Goal: Information Seeking & Learning: Learn about a topic

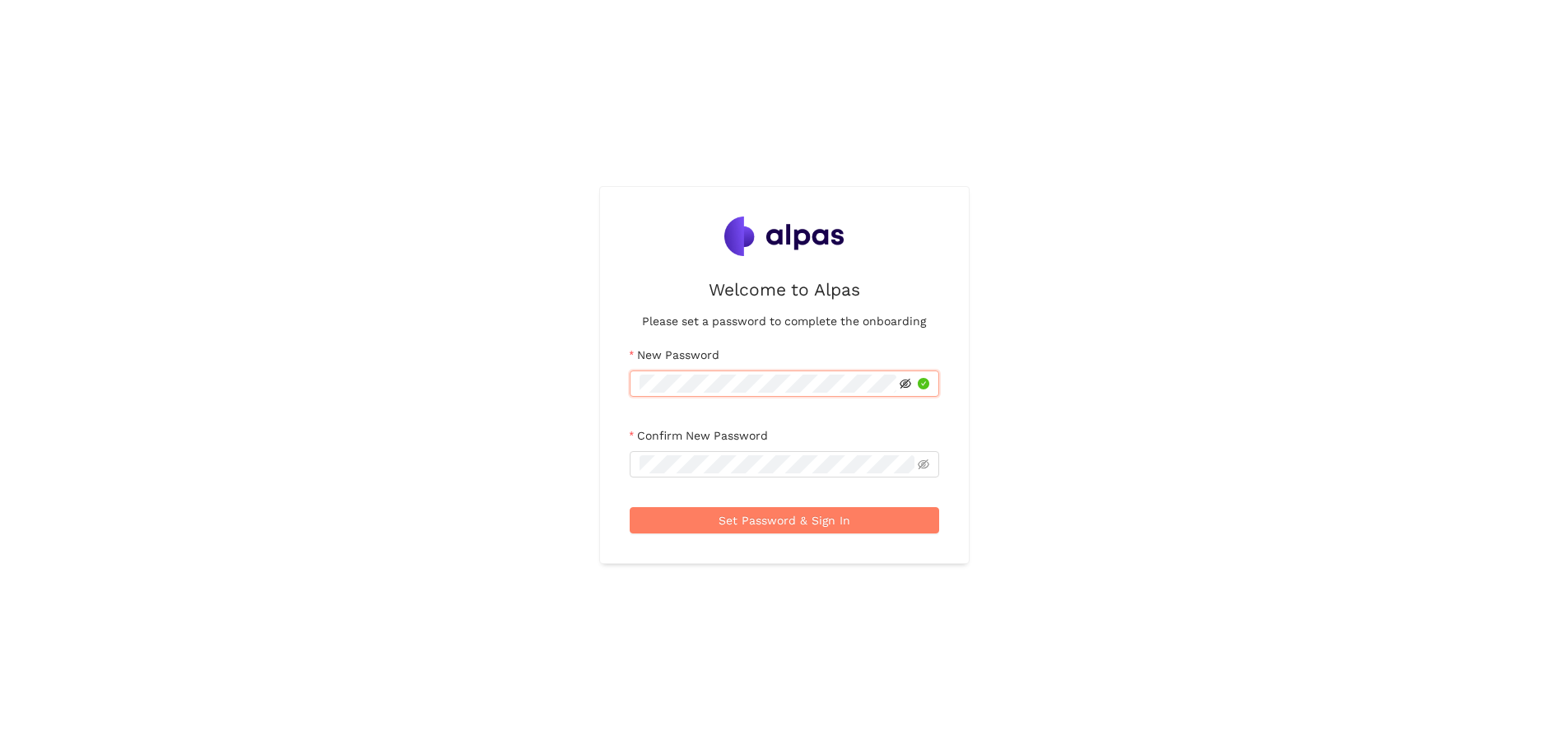
click at [906, 382] on icon "eye-invisible" at bounding box center [905, 383] width 12 height 12
click at [907, 459] on icon "eye-invisible" at bounding box center [905, 465] width 12 height 12
click at [795, 523] on span "Set Password & Sign In" at bounding box center [784, 520] width 132 height 18
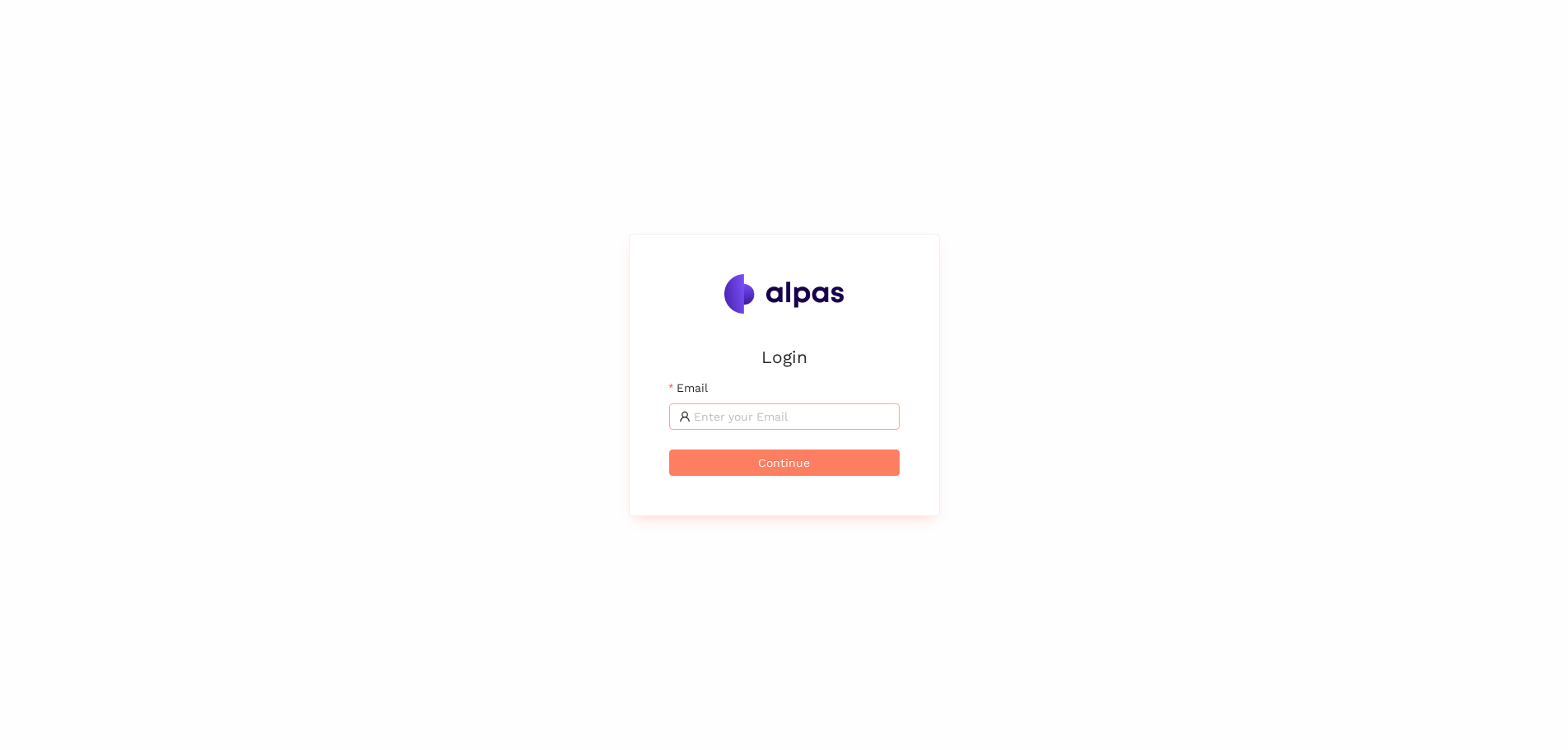
click at [749, 412] on input "Email" at bounding box center [792, 416] width 196 height 18
click at [809, 419] on input "[PERSON_NAME][EMAIL_ADDRESS][PERSON_NAME][DOMAIN_NAME]" at bounding box center [792, 416] width 196 height 18
type input "[PERSON_NAME][EMAIL_ADDRESS][PERSON_NAME][DOMAIN_NAME]"
click at [774, 459] on span "Continue" at bounding box center [784, 463] width 52 height 18
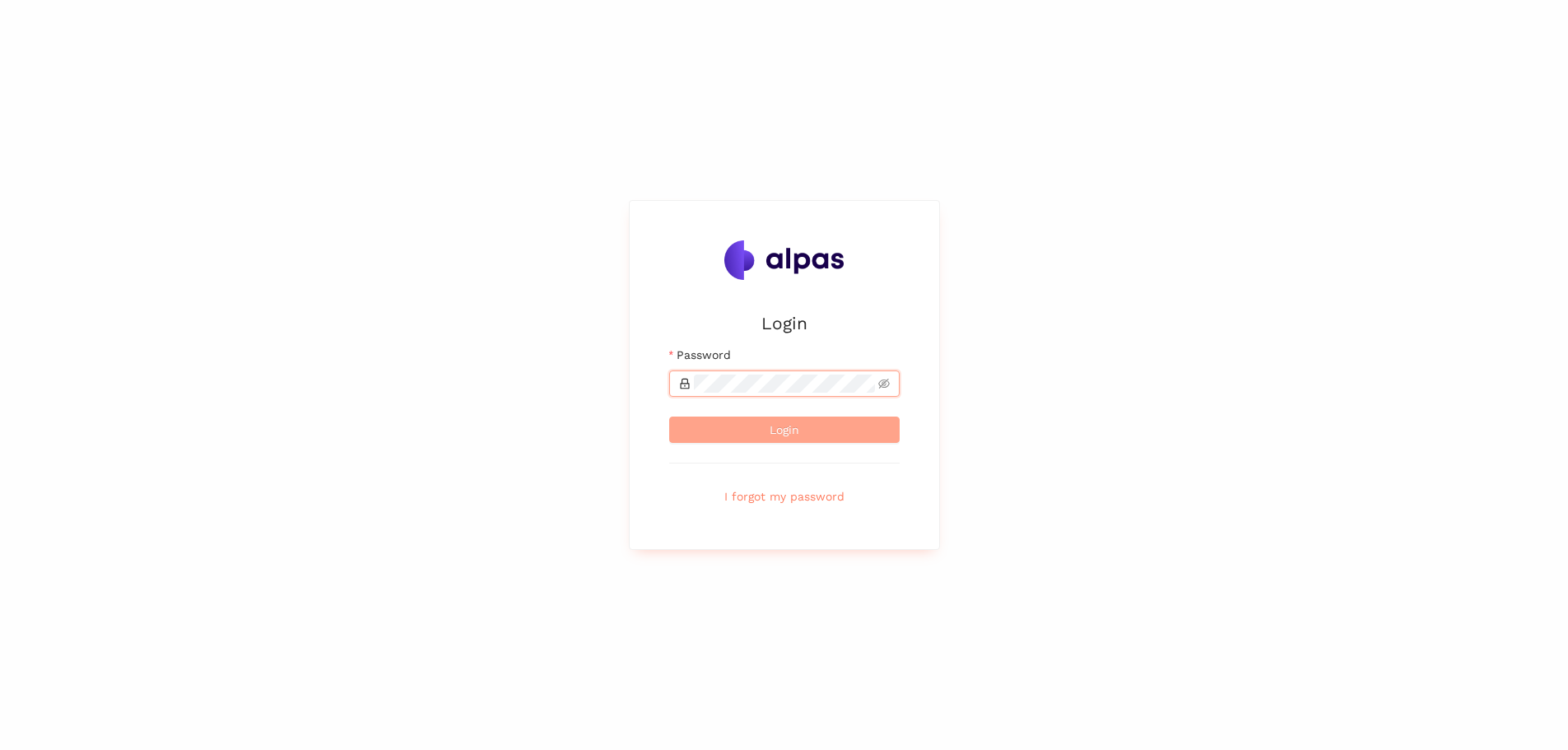
click at [778, 427] on span "Login" at bounding box center [784, 430] width 30 height 18
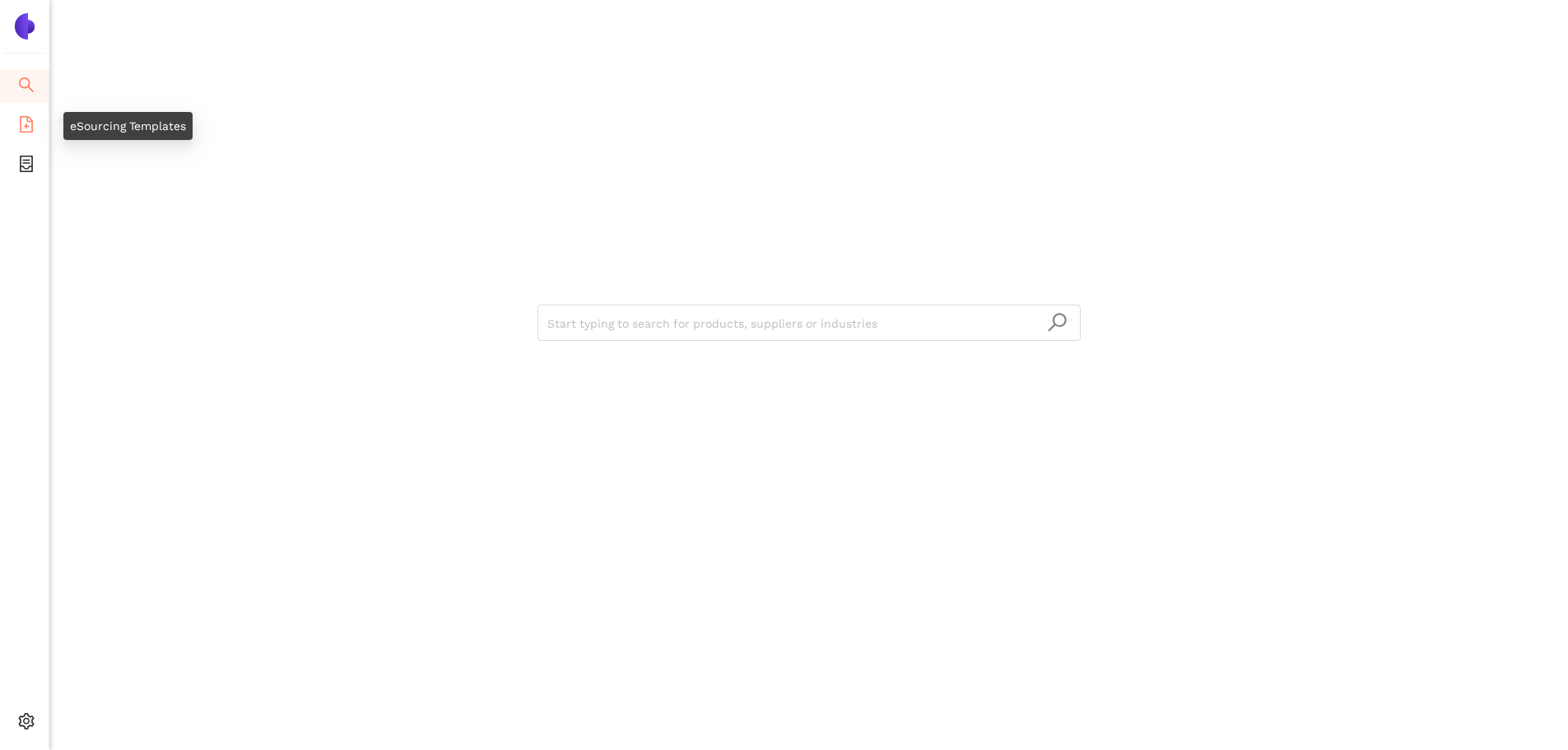
click at [30, 124] on icon "file-add" at bounding box center [26, 124] width 17 height 17
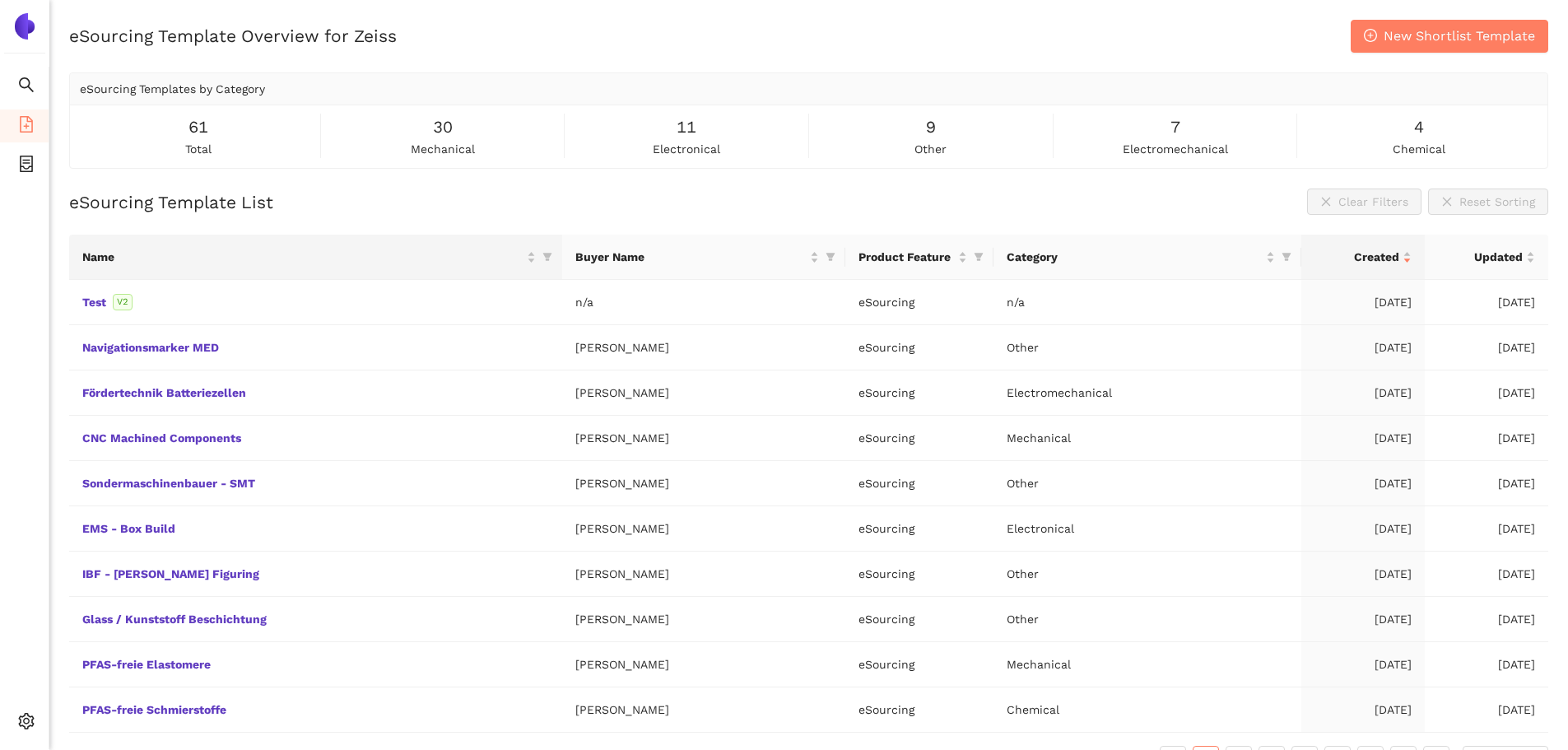
scroll to position [36, 0]
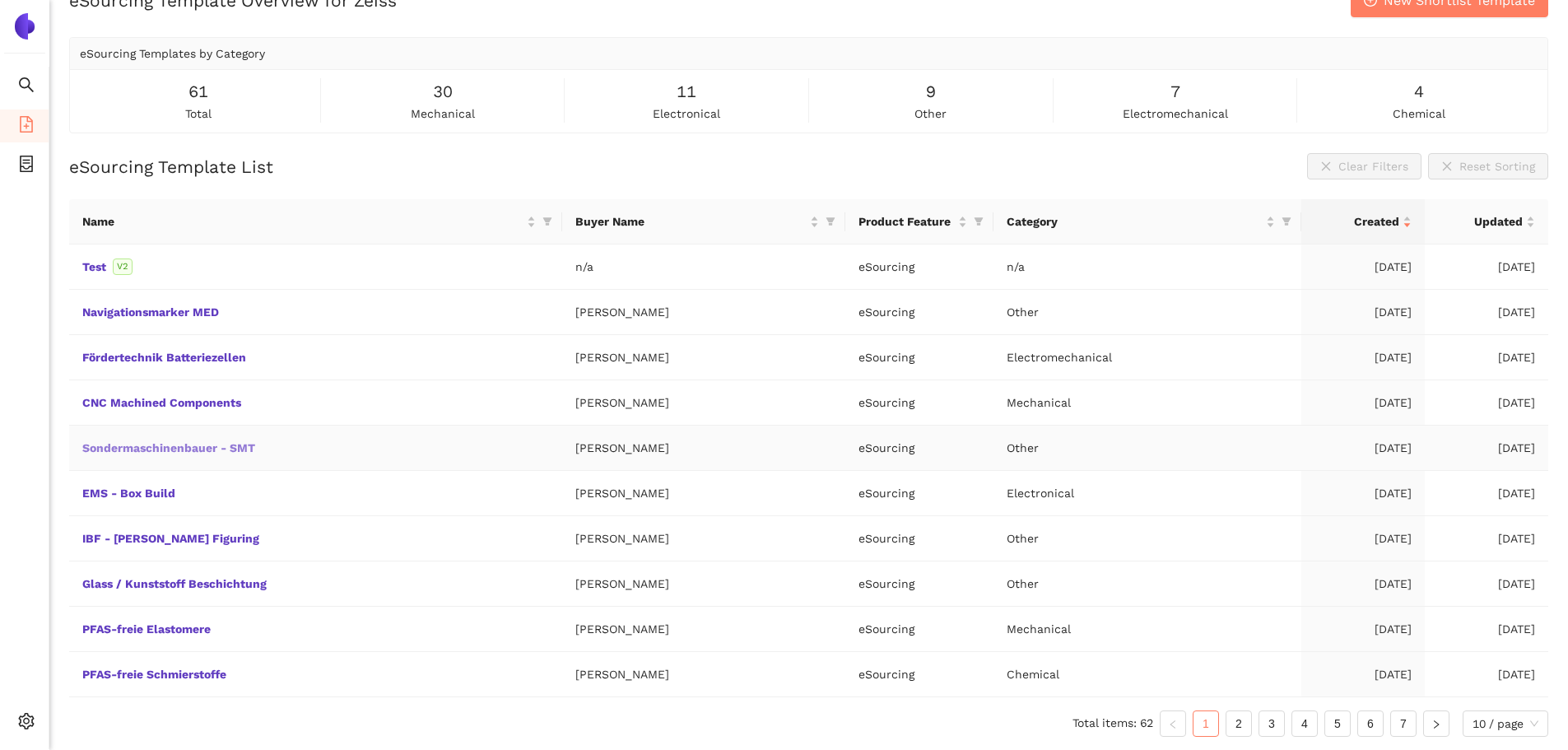
click at [0, 0] on link "Sondermaschinenbauer - SMT" at bounding box center [0, 0] width 0 height 0
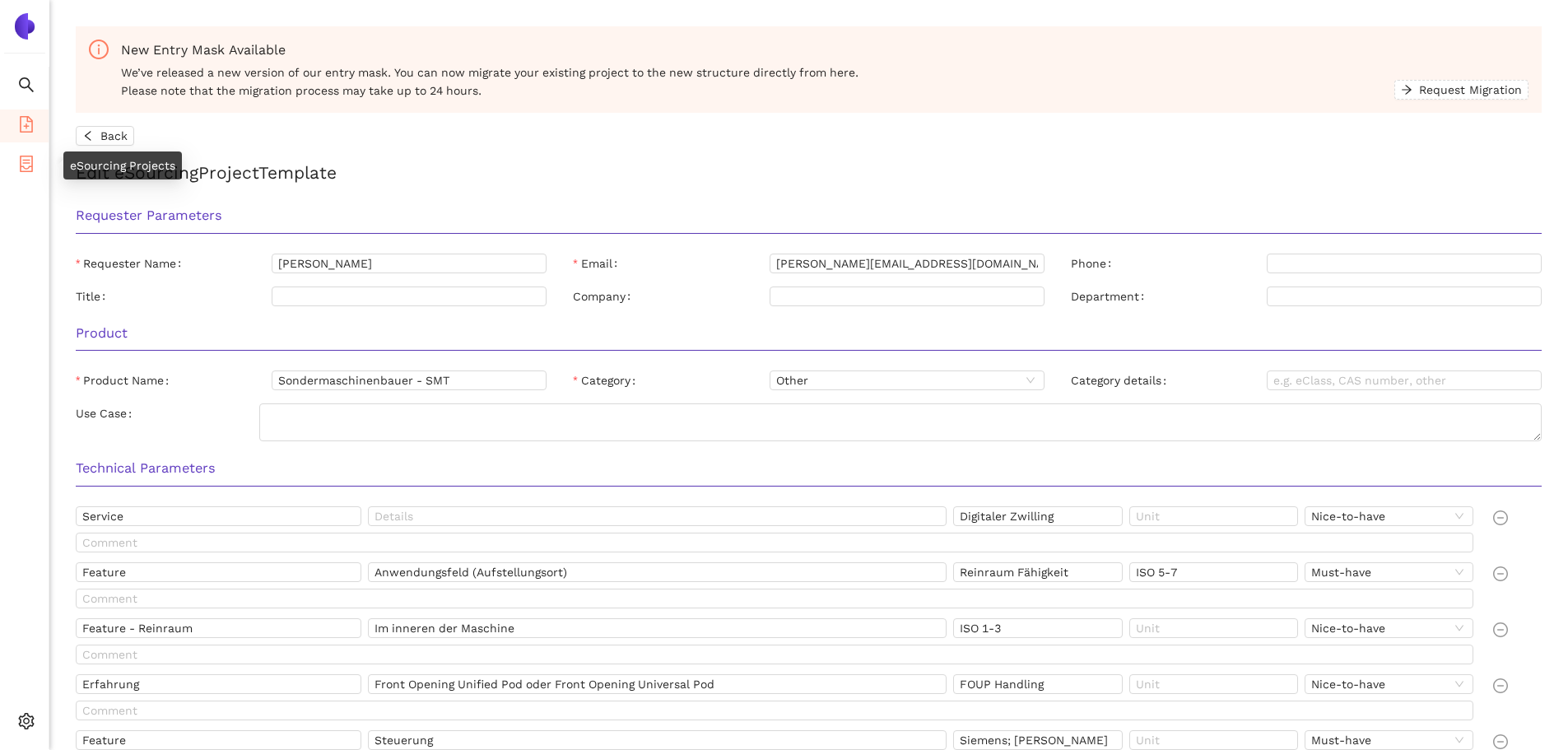
click at [35, 166] on li "eSourcing Projects" at bounding box center [24, 164] width 49 height 33
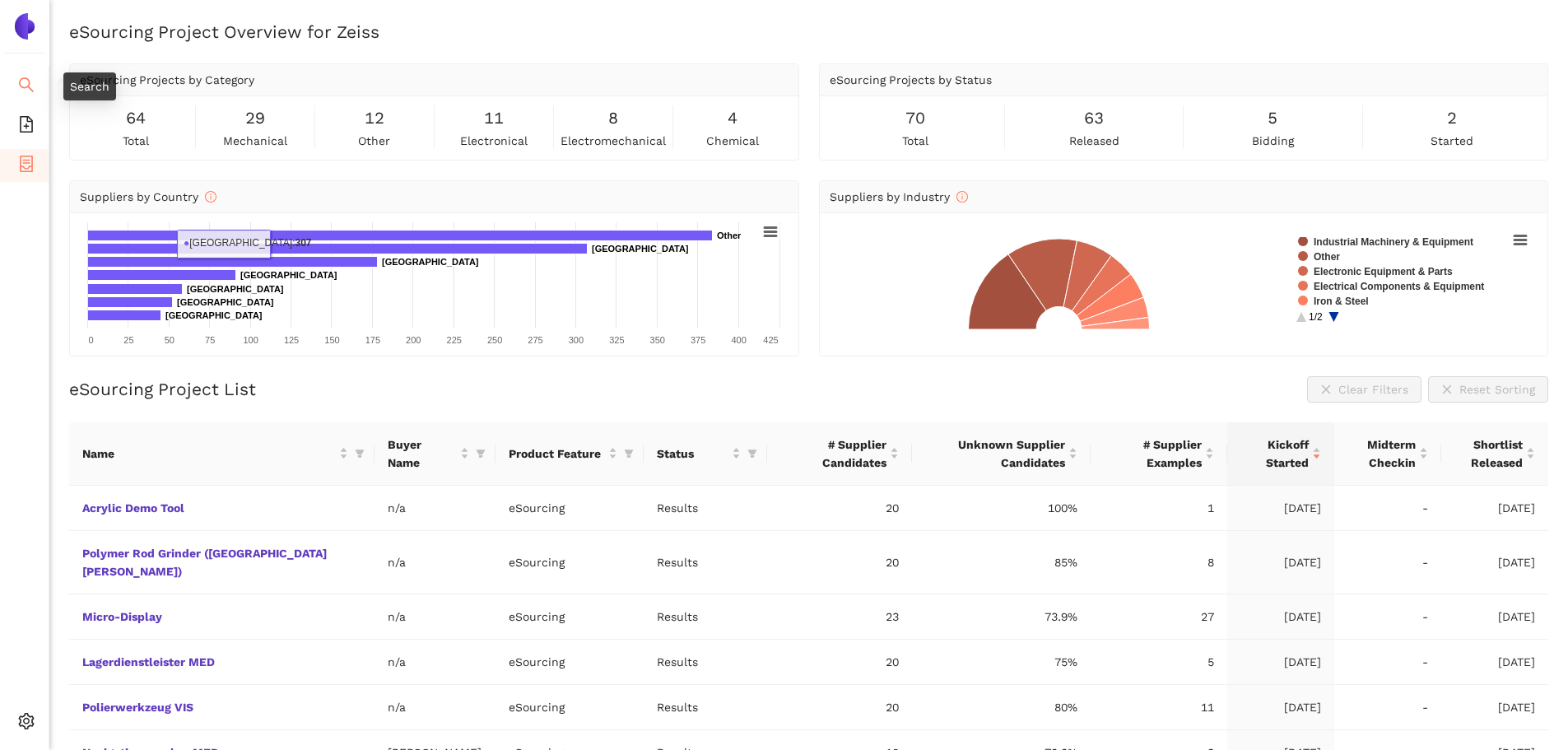
click at [37, 82] on li "Search" at bounding box center [24, 86] width 49 height 33
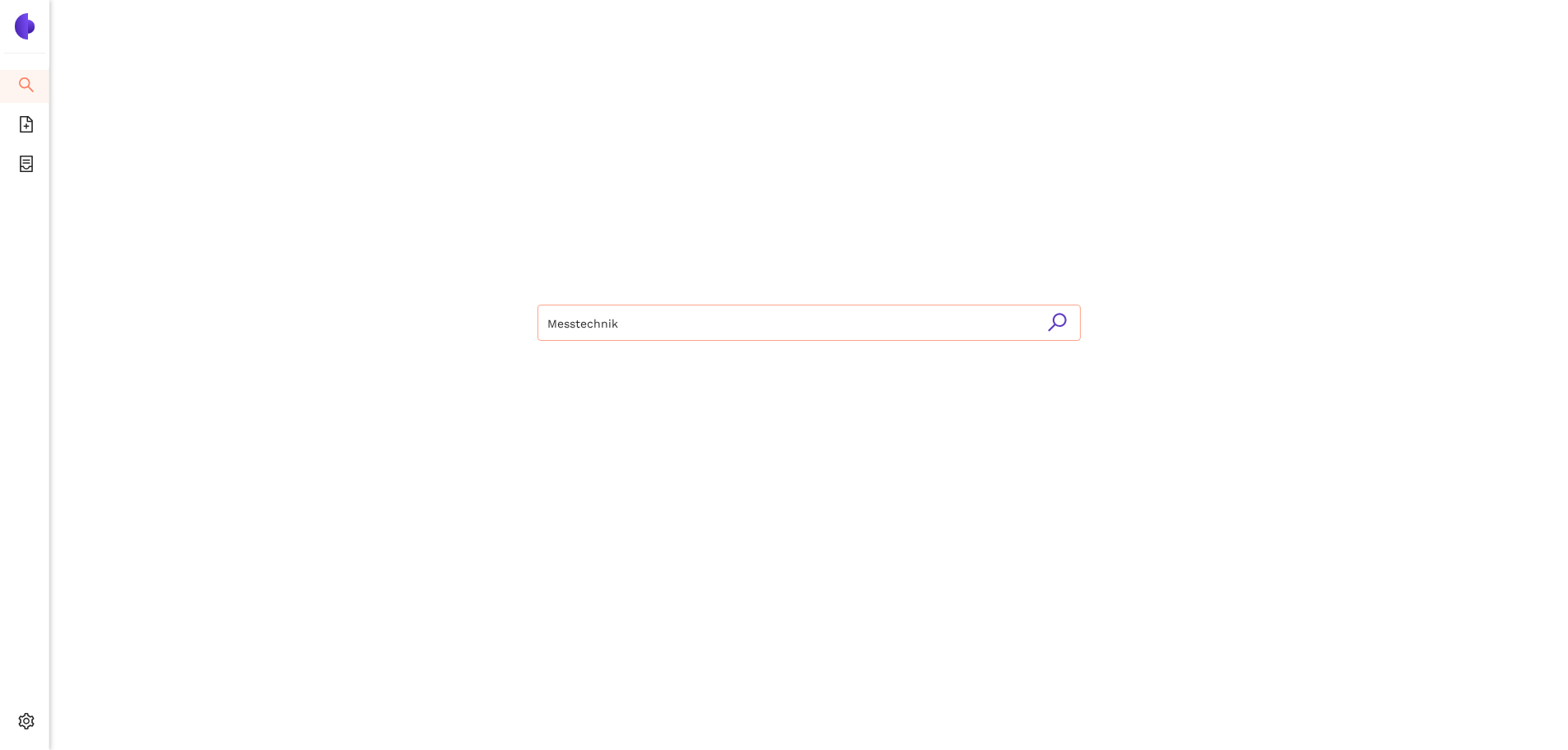
click at [677, 328] on input "Messtechnik" at bounding box center [809, 323] width 524 height 37
type input "Messtechnik"
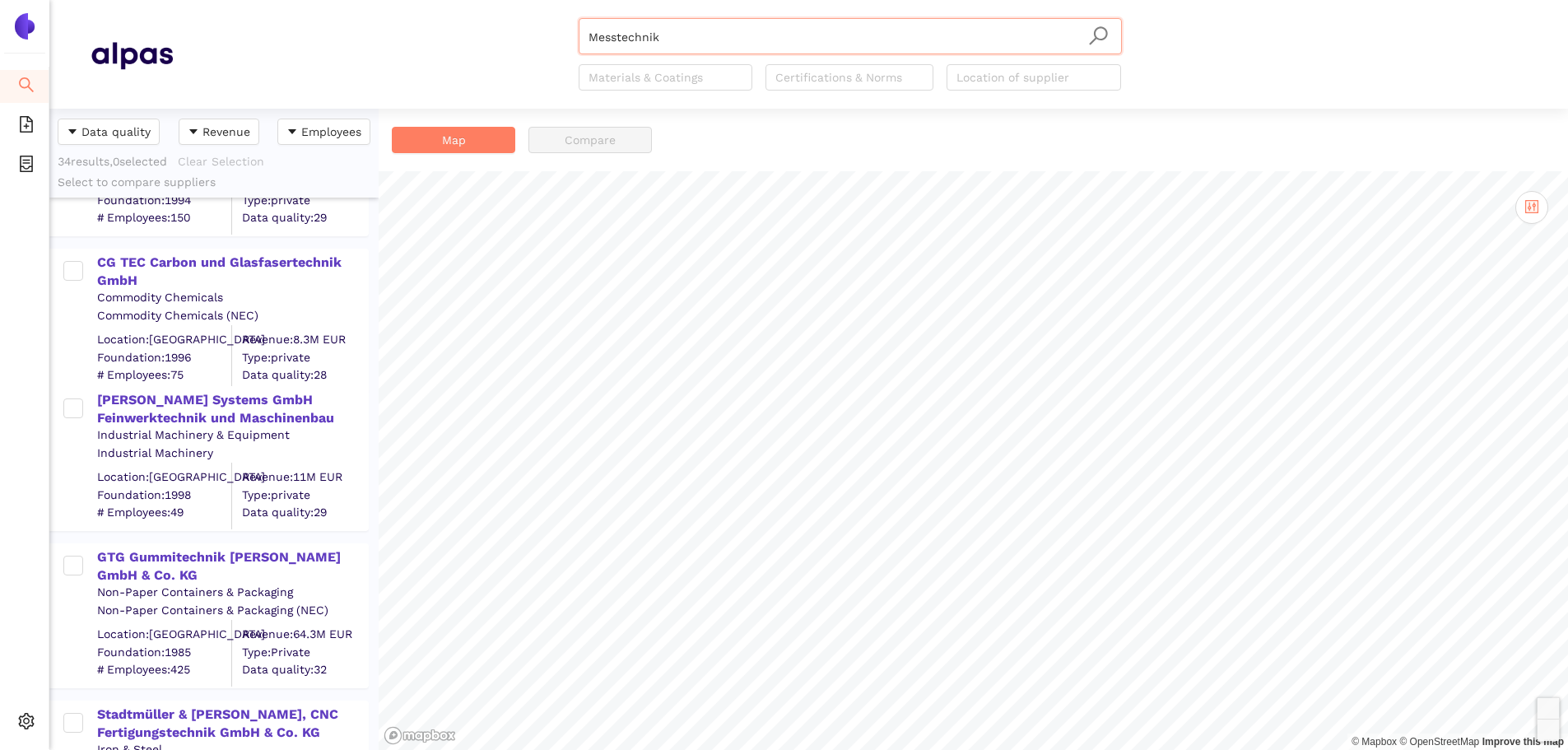
scroll to position [4281, 0]
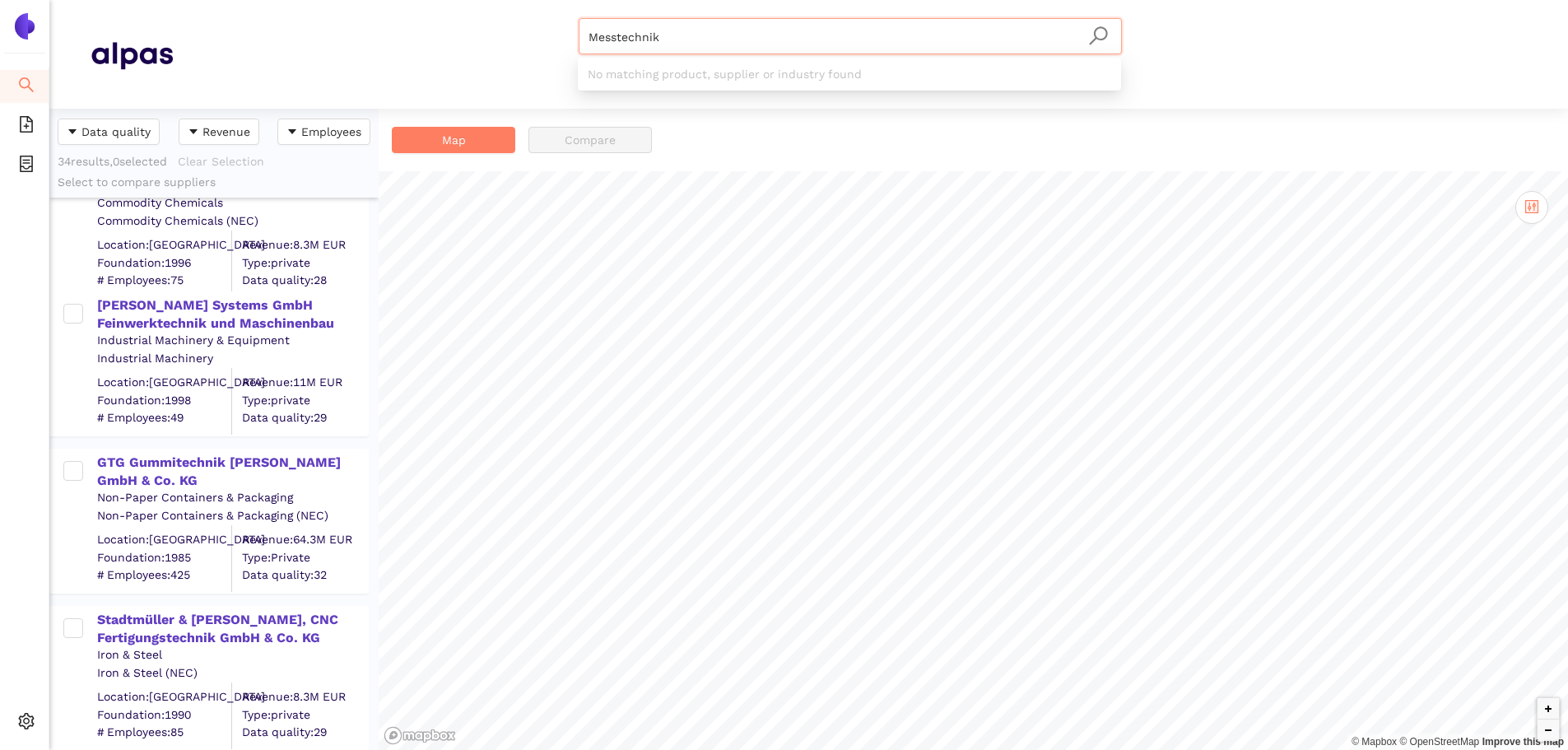
drag, startPoint x: 688, startPoint y: 30, endPoint x: 471, endPoint y: 47, distance: 217.7
click at [471, 47] on div "Messtechnik Materials & Coatings Certifications & Norms Location of supplier" at bounding box center [850, 54] width 1354 height 72
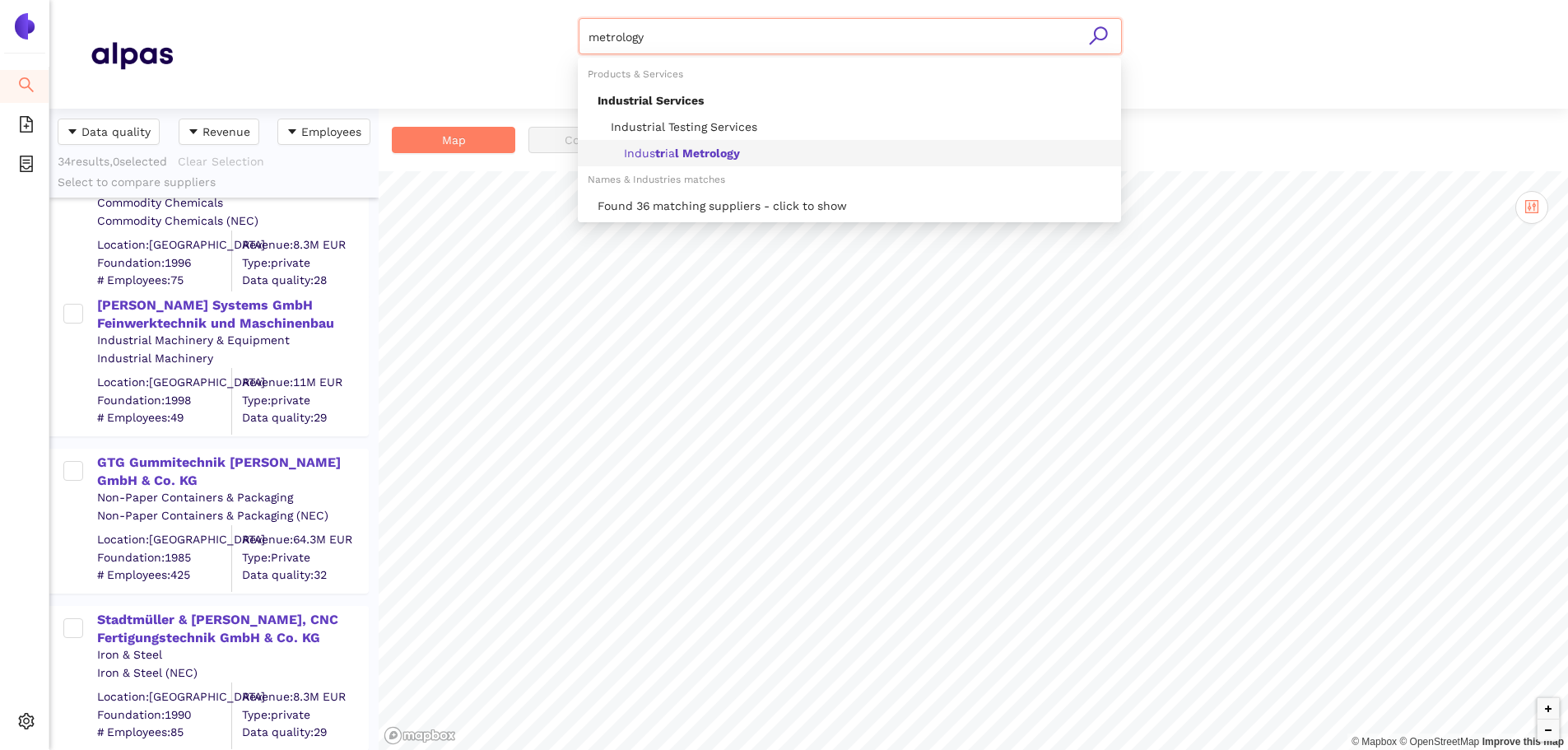
click at [682, 154] on b "Metrology" at bounding box center [711, 153] width 57 height 13
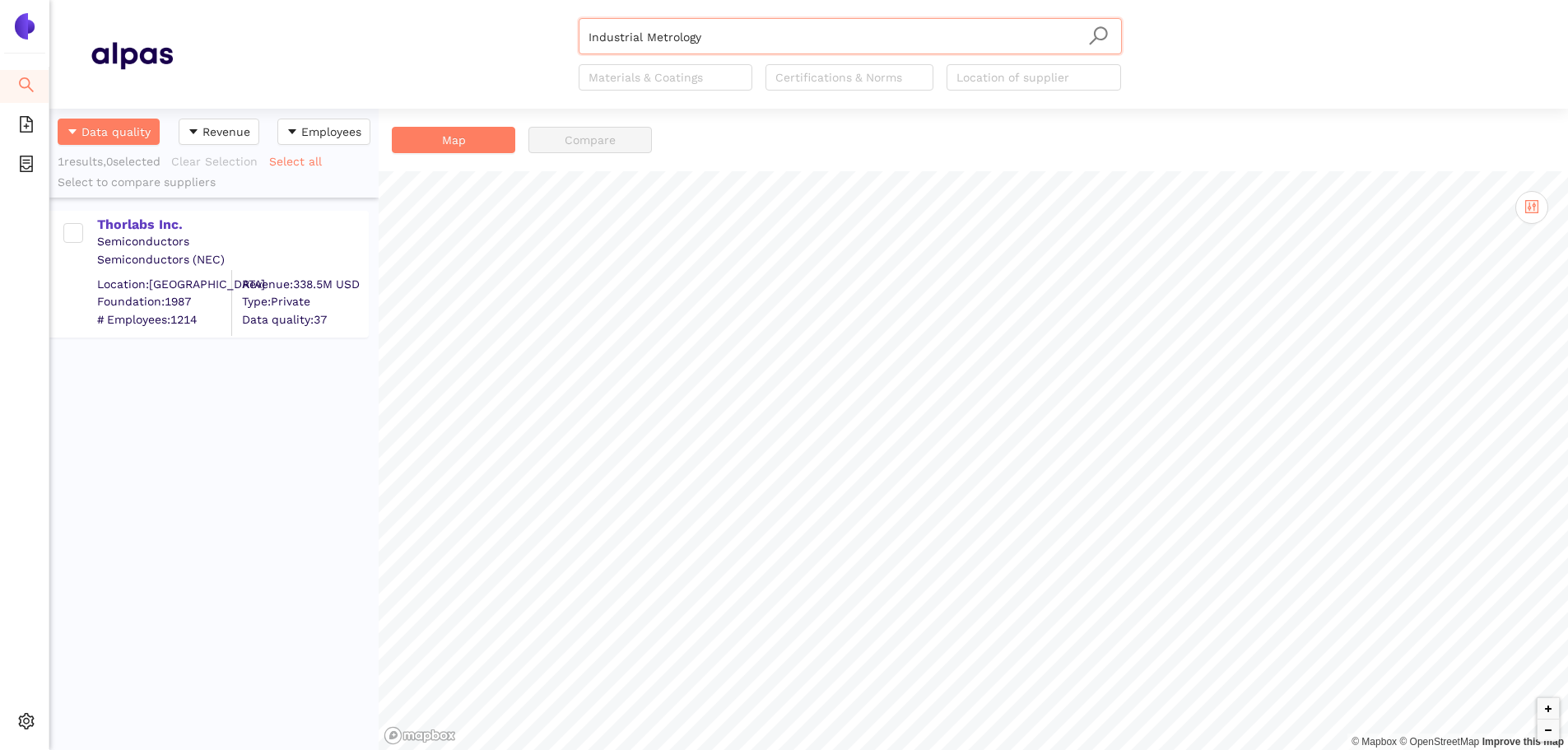
click at [620, 31] on input "Industrial Metrology" at bounding box center [850, 37] width 524 height 37
click at [620, 30] on input "Industrial Metrology" at bounding box center [850, 37] width 524 height 37
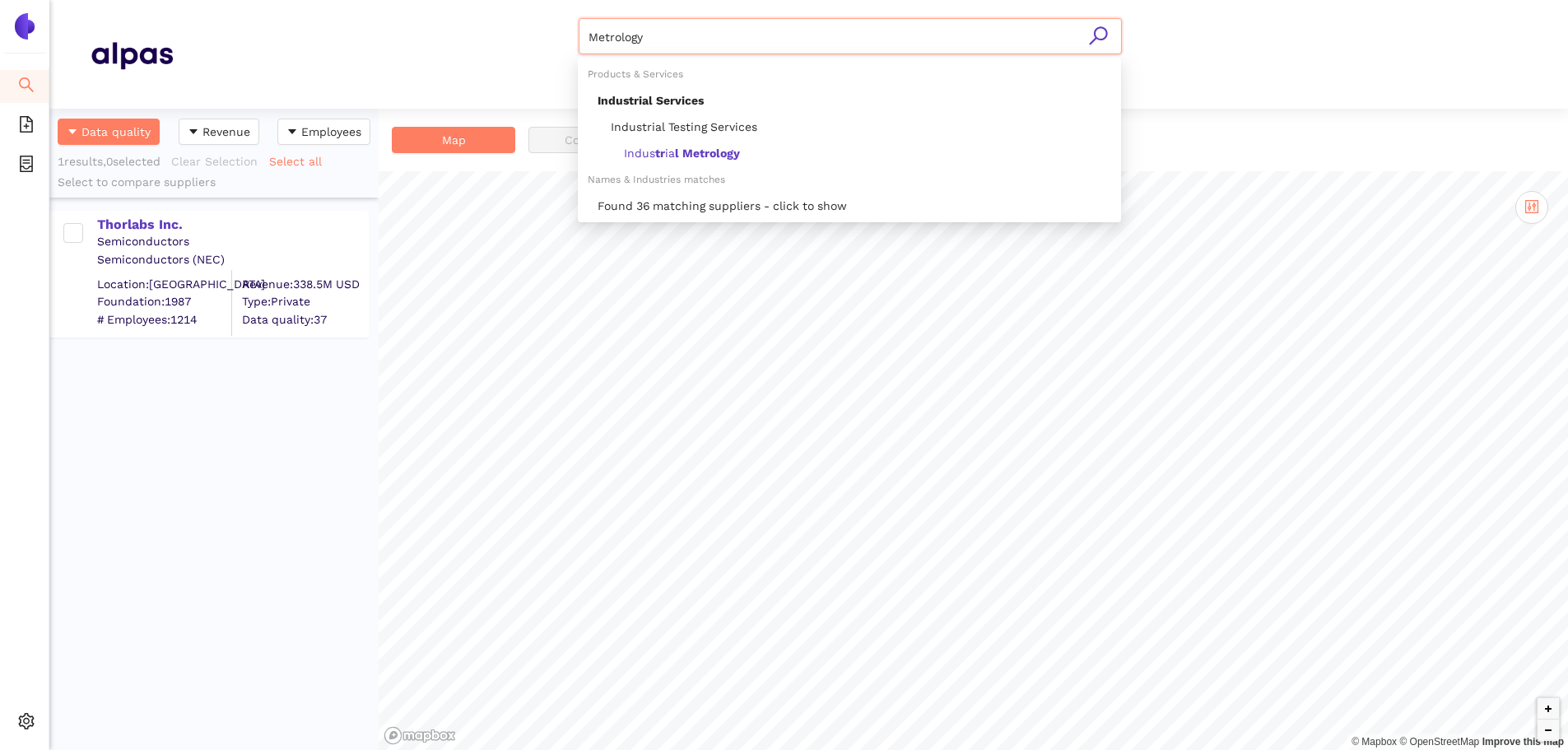
scroll to position [0, 0]
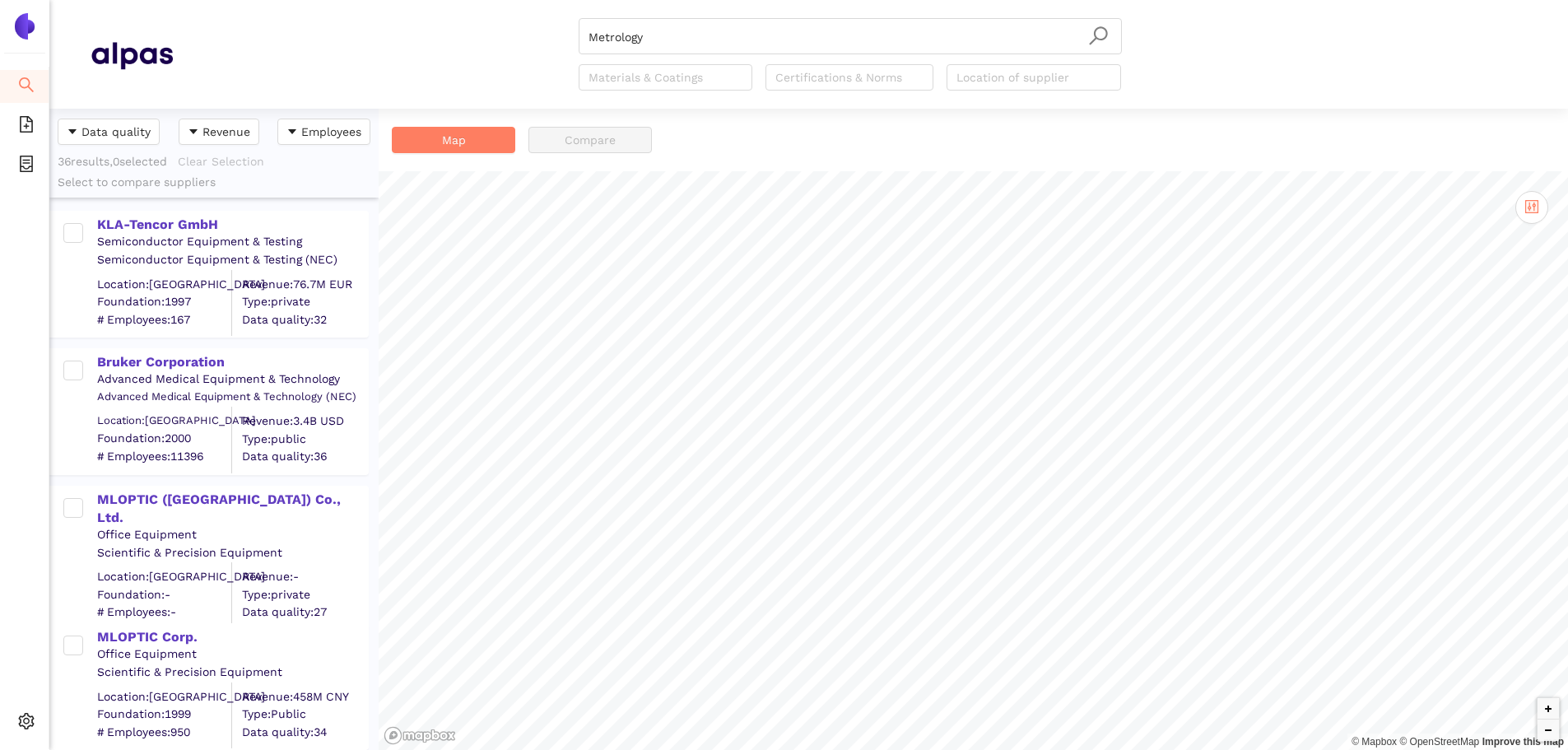
drag, startPoint x: 657, startPoint y: 42, endPoint x: 418, endPoint y: 17, distance: 240.3
click at [418, 17] on header "Metrology Materials & Coatings Certifications & Norms Location of supplier" at bounding box center [808, 54] width 1518 height 109
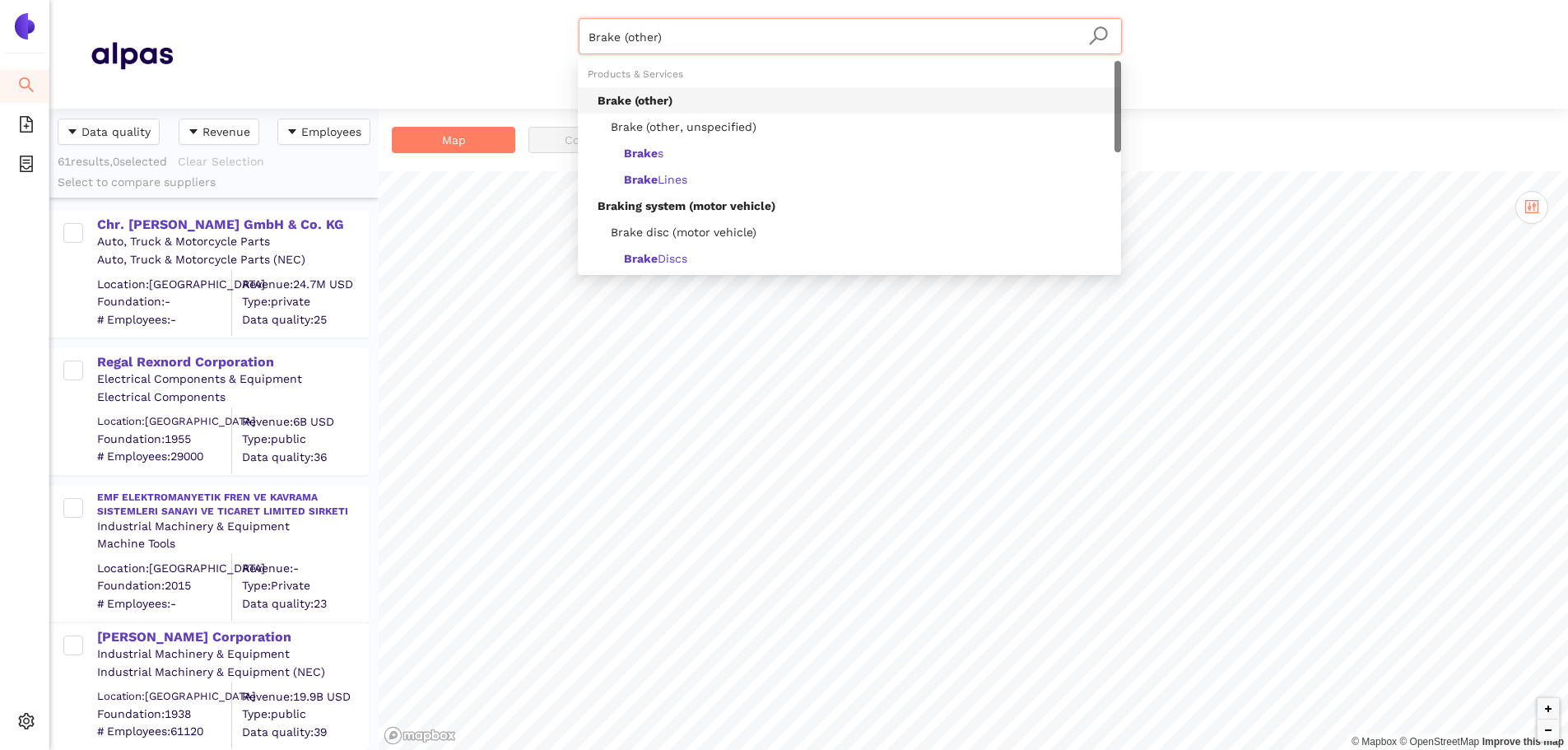
drag, startPoint x: 682, startPoint y: 41, endPoint x: 482, endPoint y: 42, distance: 200.0
click at [482, 42] on div "Brake (other) Materials & Coatings Certifications & Norms Location of supplier" at bounding box center [850, 54] width 1354 height 72
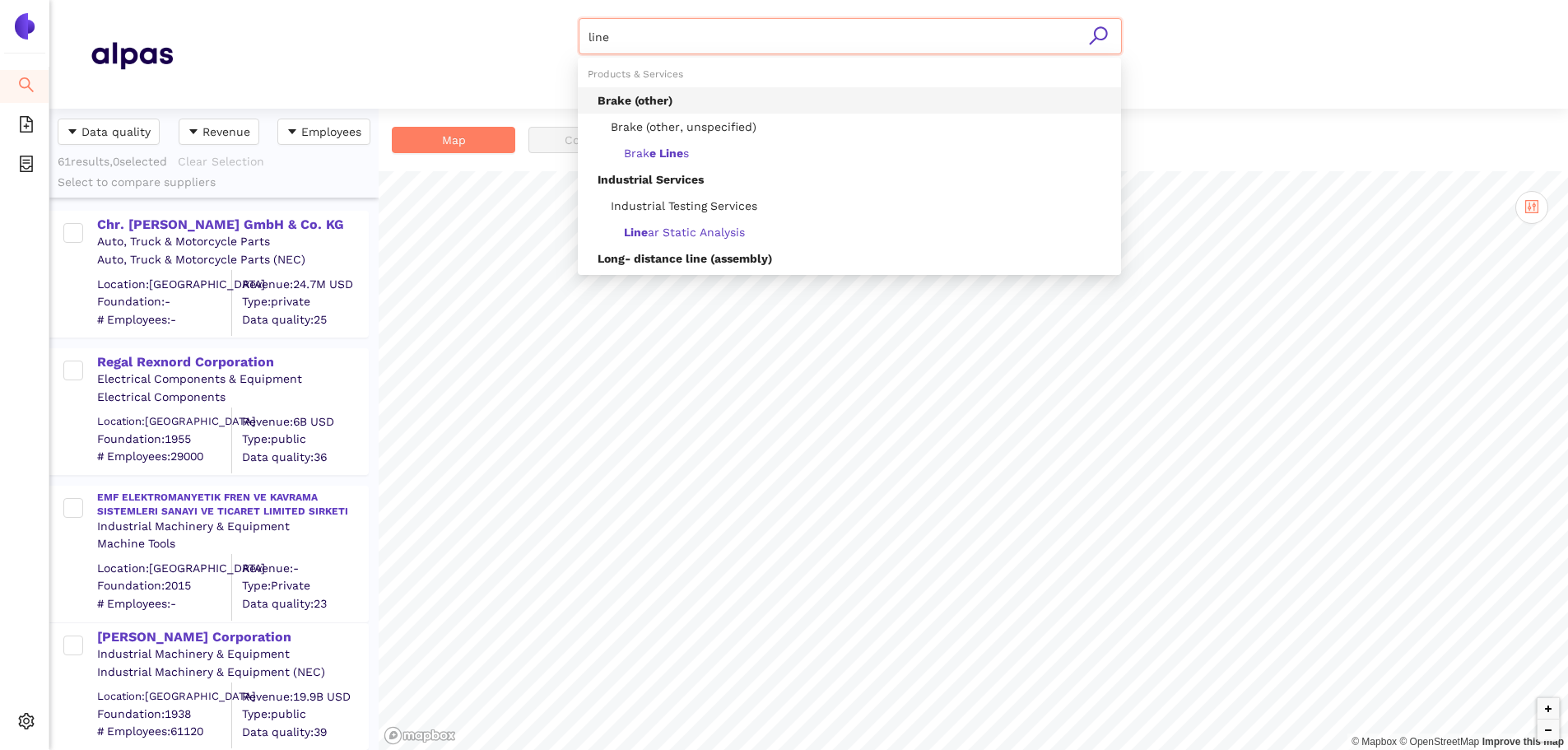
drag, startPoint x: 681, startPoint y: 38, endPoint x: 571, endPoint y: 35, distance: 110.0
click at [571, 35] on div "line Materials & Coatings Certifications & Norms Location of supplier" at bounding box center [850, 54] width 1354 height 72
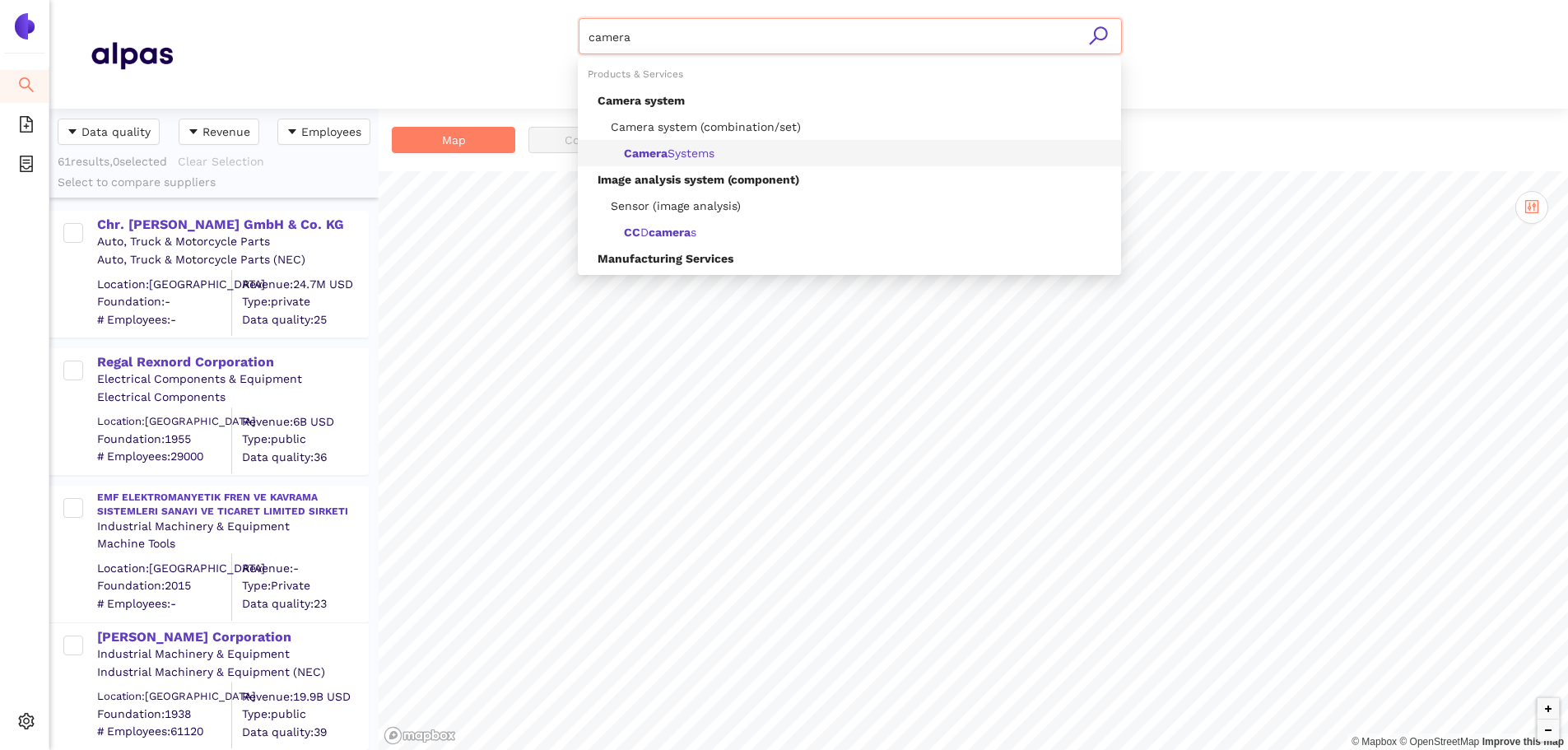
click at [699, 161] on div "Camera Systems" at bounding box center [854, 153] width 514 height 18
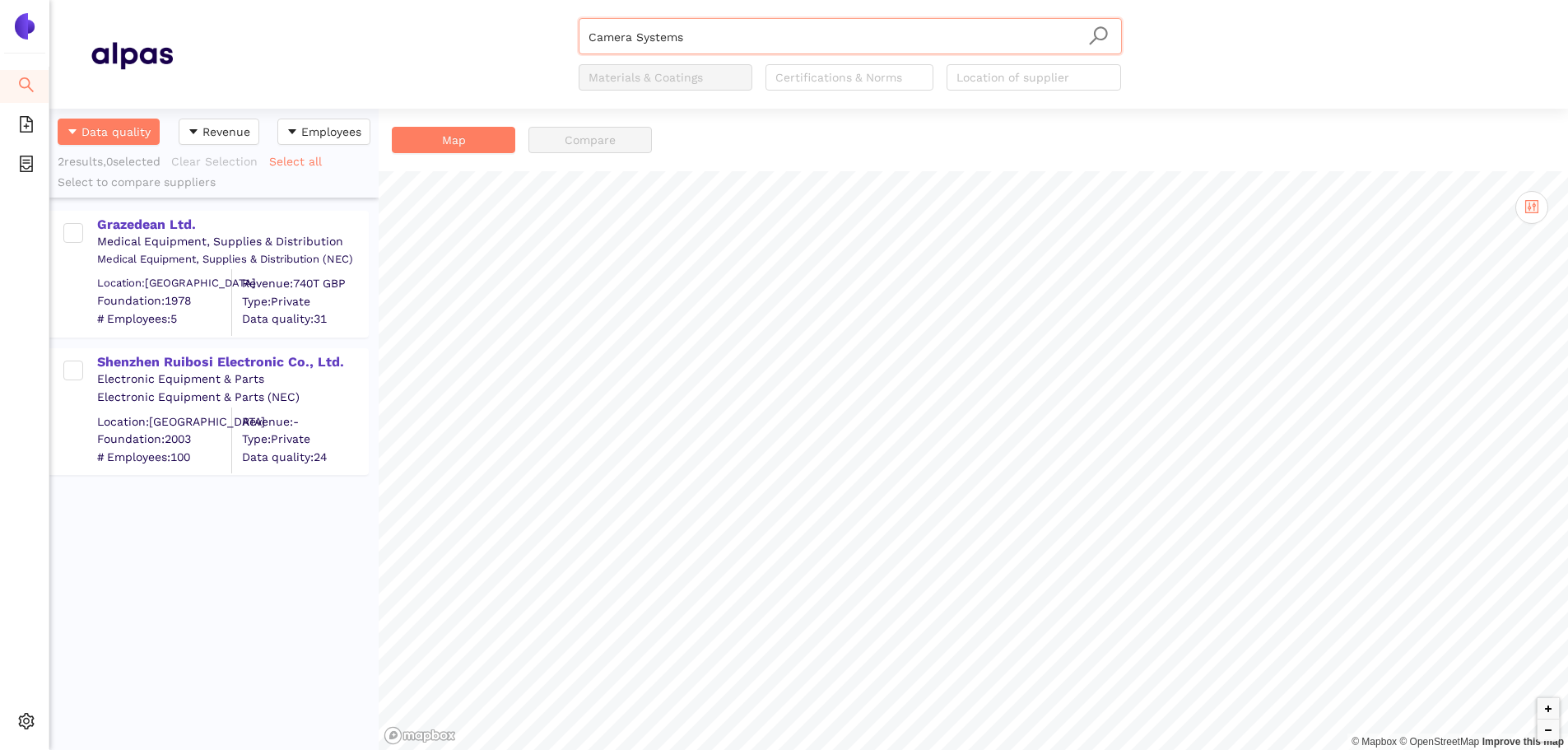
type input "Camera Systems"
